Goal: Information Seeking & Learning: Learn about a topic

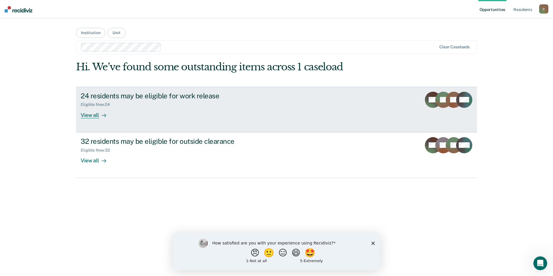
click at [96, 117] on div "View all" at bounding box center [97, 112] width 32 height 11
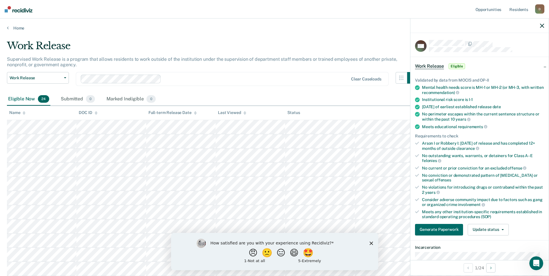
click at [371, 244] on polygon "Close survey" at bounding box center [370, 242] width 3 height 3
